Goal: Obtain resource: Obtain resource

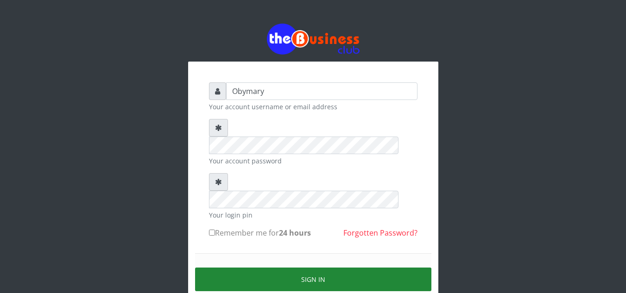
click at [321, 268] on button "Sign in" at bounding box center [313, 280] width 236 height 24
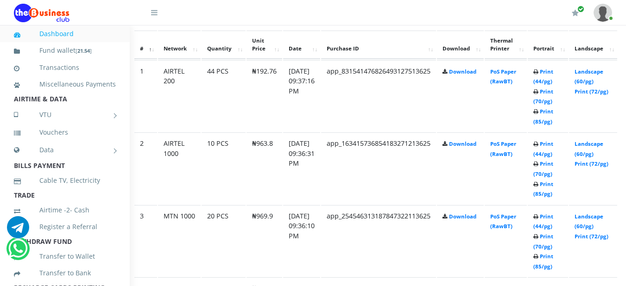
scroll to position [514, 26]
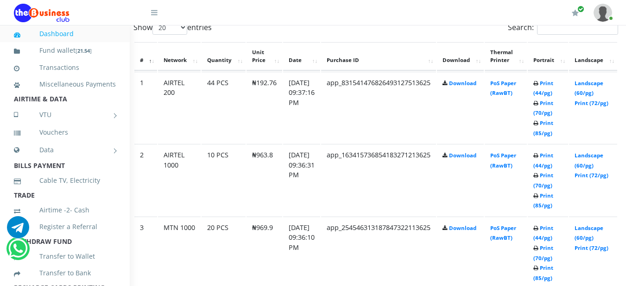
click at [562, 89] on td "Print (44/pg) Print (70/pg) Print (85/pg)" at bounding box center [548, 108] width 40 height 72
click at [553, 87] on link "Print (44/pg)" at bounding box center [543, 88] width 20 height 17
click at [553, 158] on link "Print (44/pg)" at bounding box center [543, 160] width 20 height 17
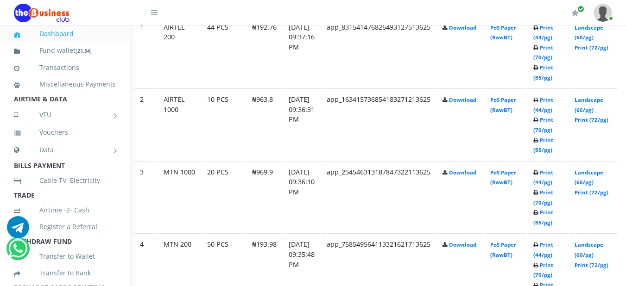
scroll to position [588, 26]
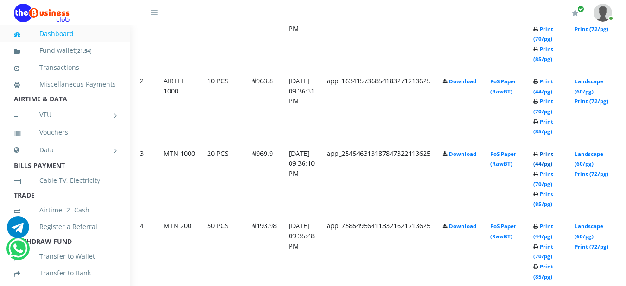
click at [553, 154] on link "Print (44/pg)" at bounding box center [543, 159] width 20 height 17
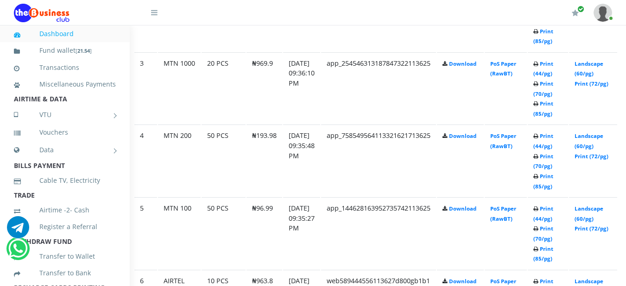
scroll to position [681, 26]
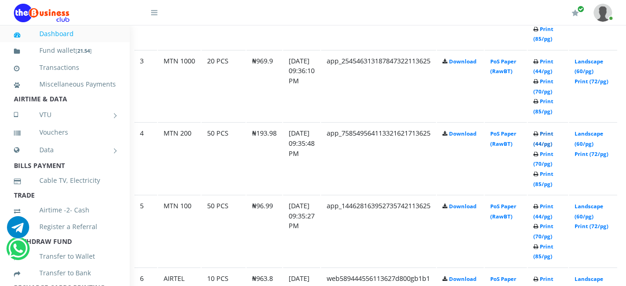
click at [553, 138] on link "Print (44/pg)" at bounding box center [543, 138] width 20 height 17
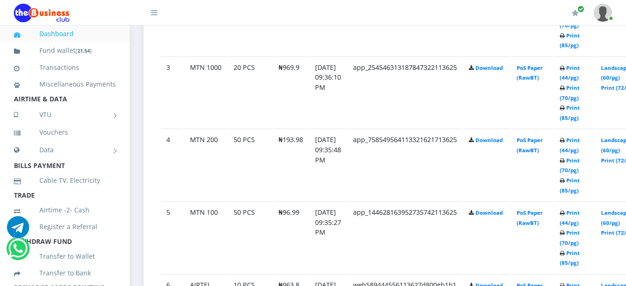
scroll to position [704, 0]
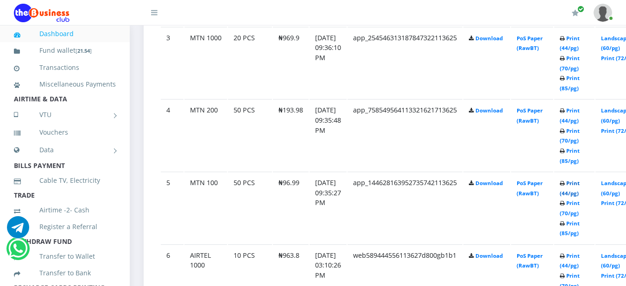
click at [579, 186] on link "Print (44/pg)" at bounding box center [570, 188] width 20 height 17
